Goal: Find specific page/section: Find specific page/section

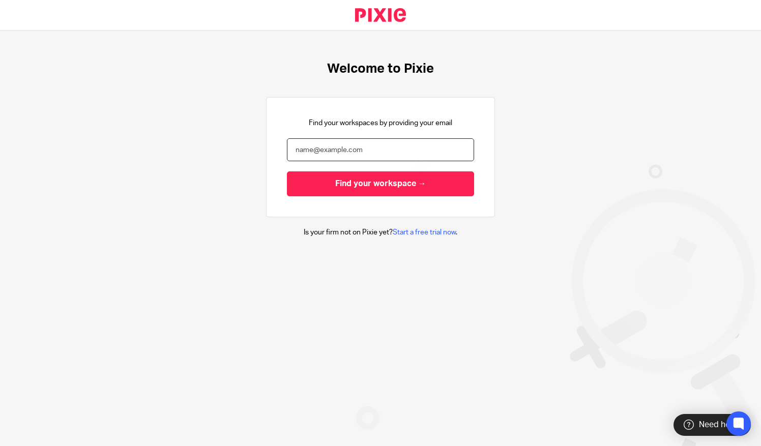
click at [305, 149] on input "email" at bounding box center [380, 149] width 187 height 23
type input "jayne@bicknells.net"
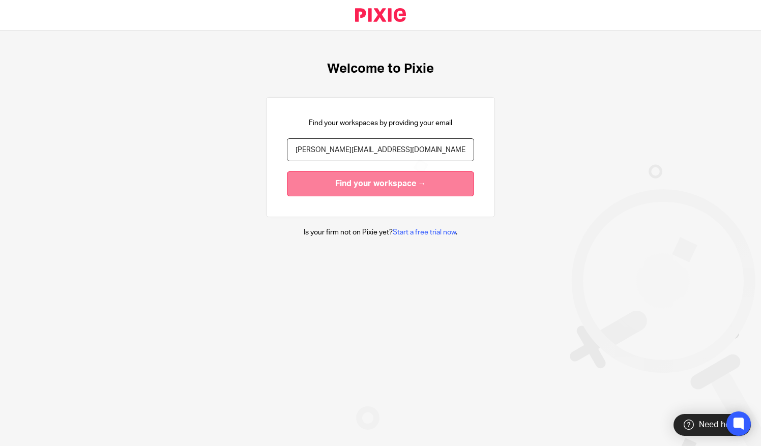
click at [331, 186] on input "Find your workspace →" at bounding box center [380, 183] width 187 height 25
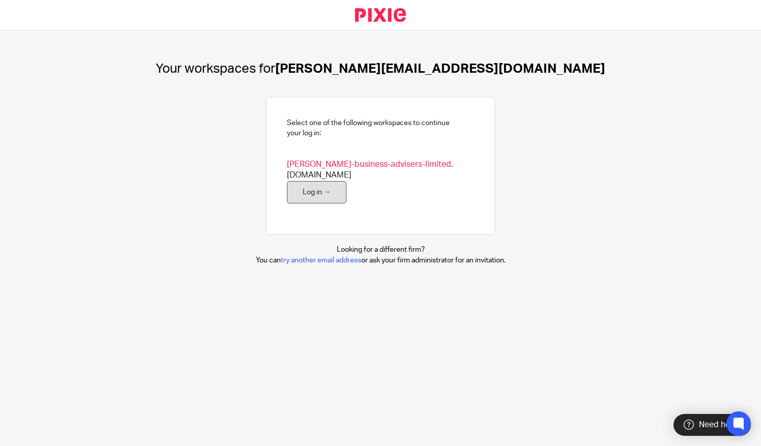
click at [299, 184] on link "Log in →" at bounding box center [317, 192] width 60 height 23
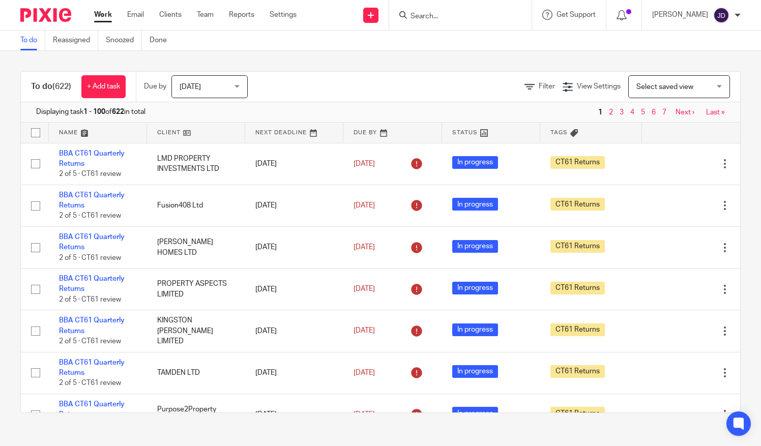
click at [447, 18] on input "Search" at bounding box center [456, 16] width 92 height 9
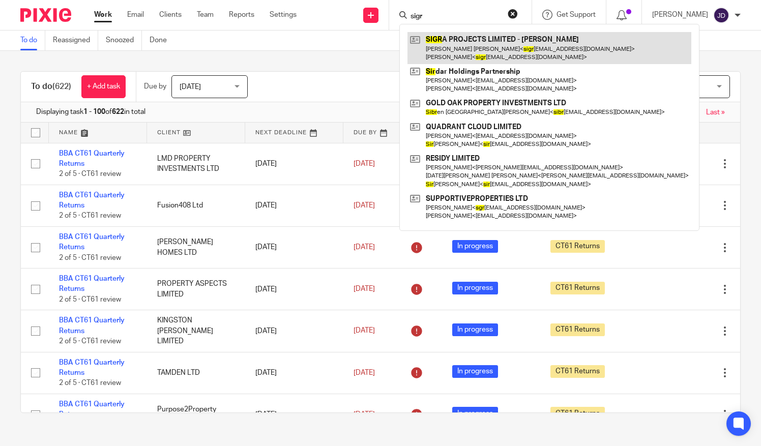
type input "sigr"
click at [468, 43] on link at bounding box center [549, 48] width 284 height 32
